Goal: Transaction & Acquisition: Purchase product/service

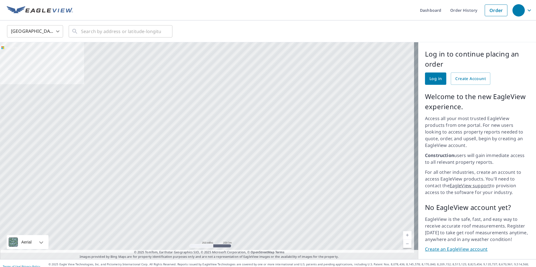
click at [431, 81] on span "Log in" at bounding box center [435, 78] width 12 height 7
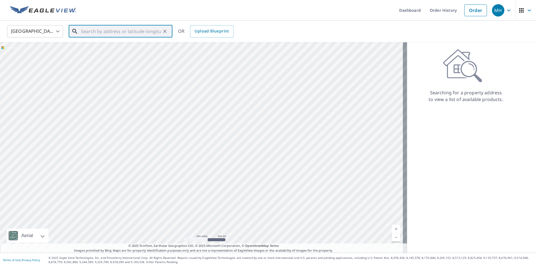
click at [129, 33] on input "text" at bounding box center [121, 32] width 80 height 16
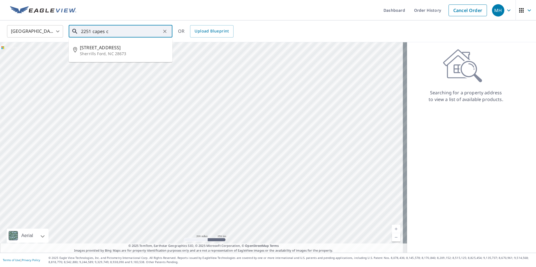
click at [89, 47] on span "[STREET_ADDRESS]" at bounding box center [124, 47] width 88 height 7
type input "[STREET_ADDRESS][PERSON_NAME]"
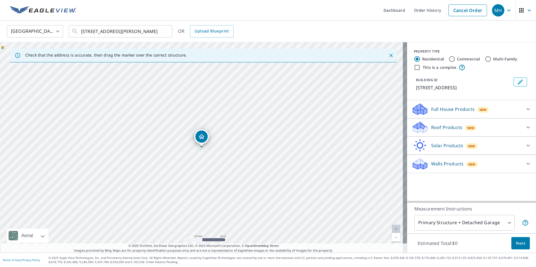
click at [467, 130] on span "New" at bounding box center [470, 128] width 7 height 4
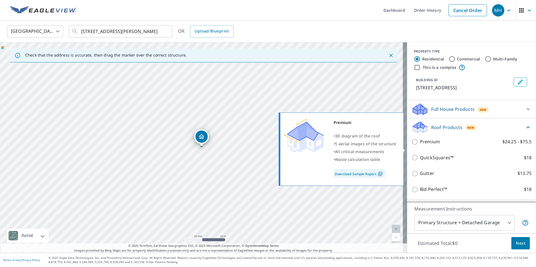
click at [413, 145] on input "Premium $24.25 - $75.5" at bounding box center [415, 142] width 8 height 7
checkbox input "true"
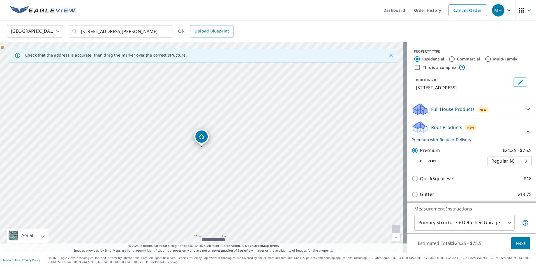
click at [516, 245] on span "Next" at bounding box center [521, 243] width 10 height 7
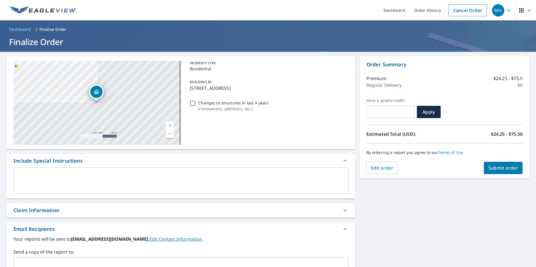
click at [491, 169] on span "Submit order" at bounding box center [503, 168] width 30 height 6
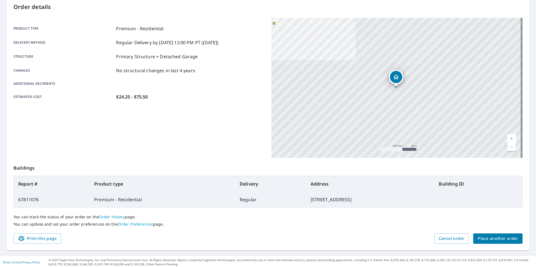
scroll to position [63, 0]
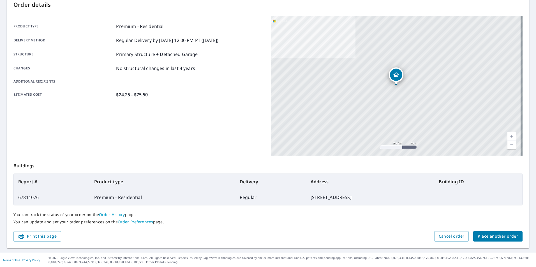
click at [486, 238] on span "Place another order" at bounding box center [498, 236] width 40 height 7
